Goal: Information Seeking & Learning: Learn about a topic

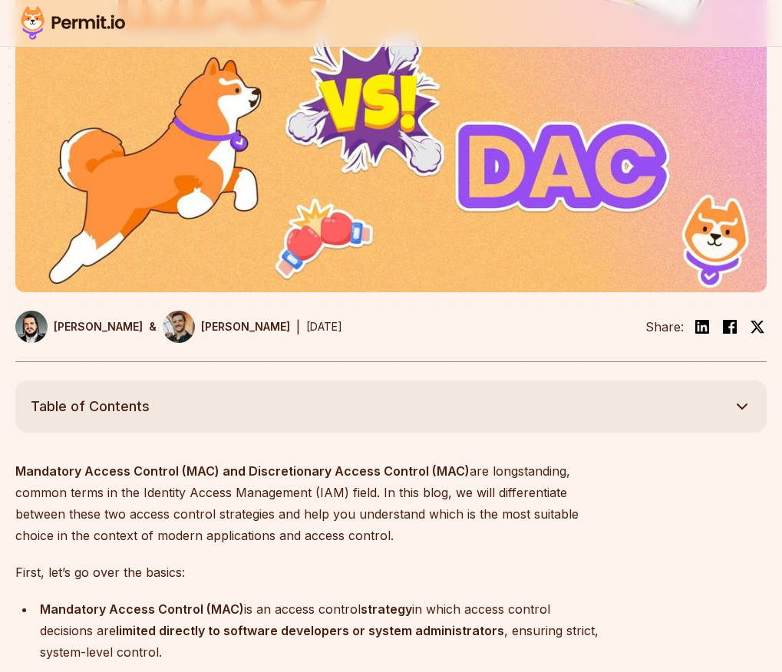
scroll to position [384, 0]
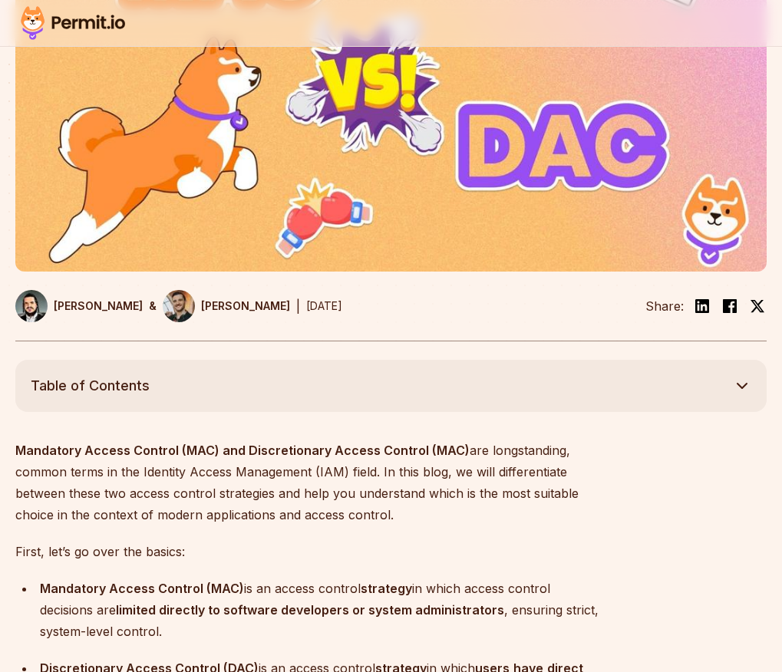
click at [75, 342] on header "MAC vs. DAC: Comparing Access Control Fundamentals Learn the differences betwee…" at bounding box center [390, 49] width 751 height 584
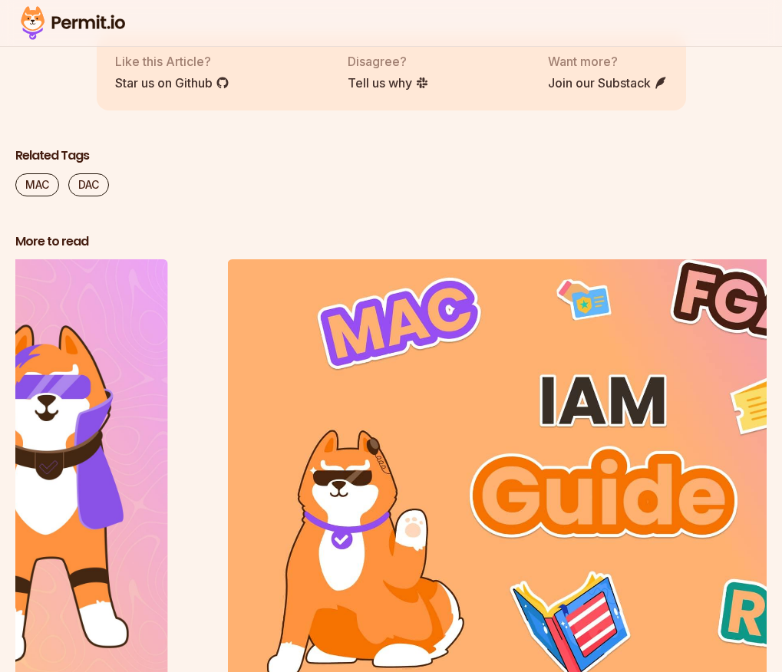
scroll to position [6127, 0]
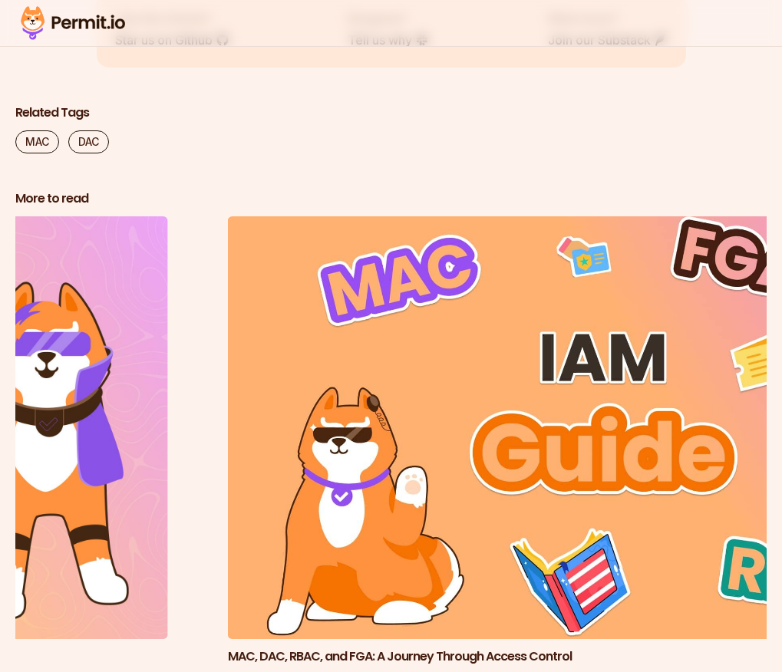
drag, startPoint x: 122, startPoint y: 329, endPoint x: 217, endPoint y: 342, distance: 96.0
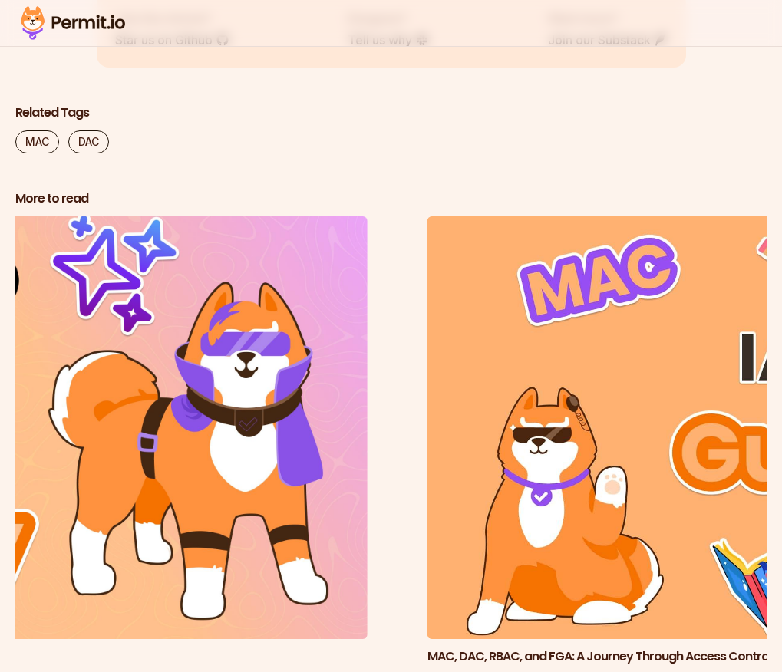
drag, startPoint x: 222, startPoint y: 328, endPoint x: 124, endPoint y: 329, distance: 98.3
copy h3 "[PERSON_NAME]"
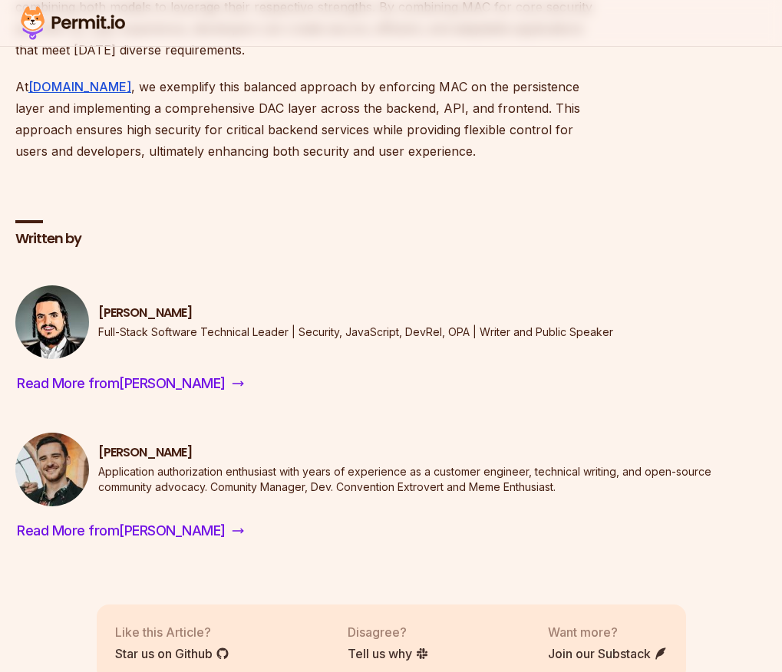
scroll to position [6101, 0]
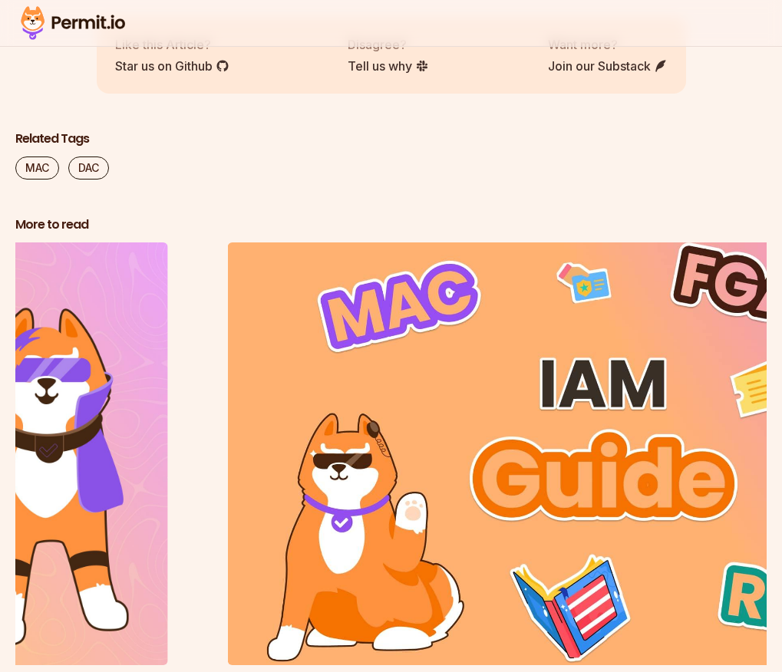
drag, startPoint x: 120, startPoint y: 494, endPoint x: 191, endPoint y: 495, distance: 70.6
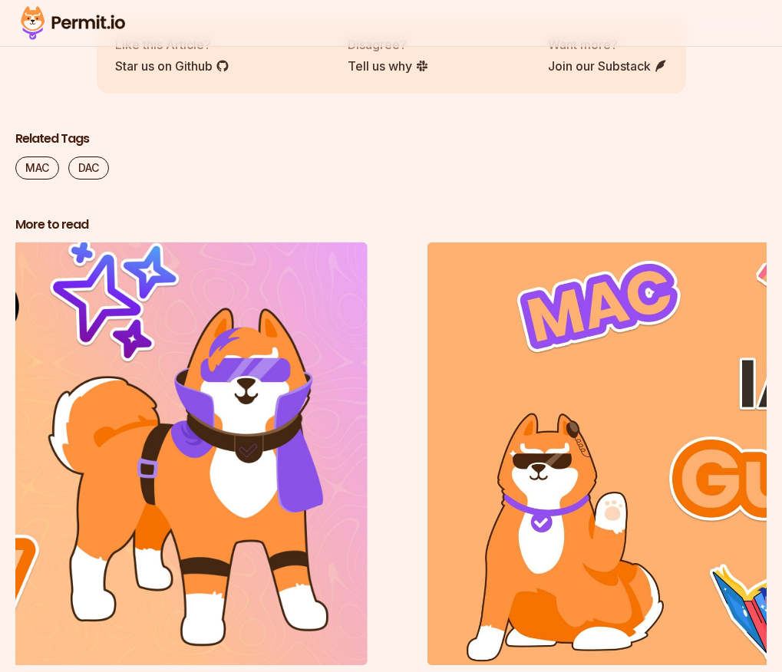
copy h3 "[PERSON_NAME]"
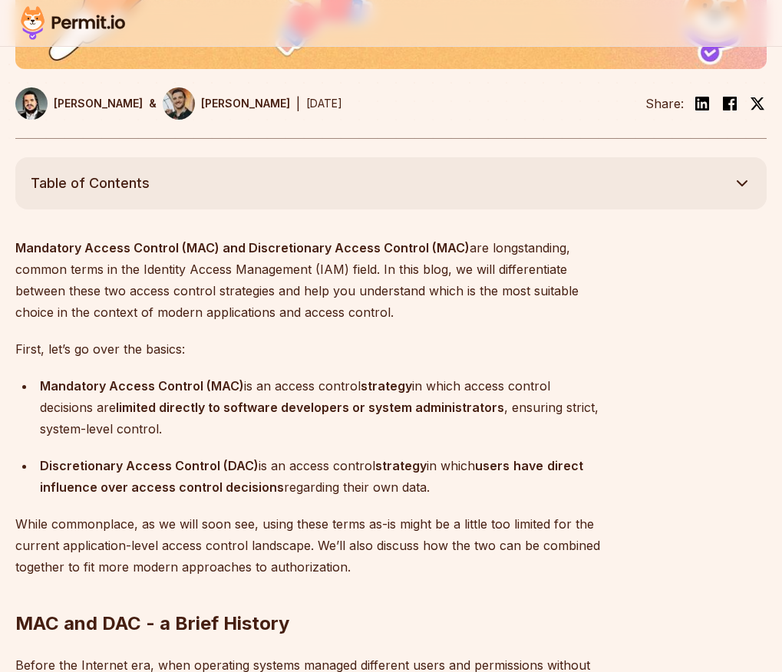
scroll to position [614, 0]
